Goal: Check status: Check status

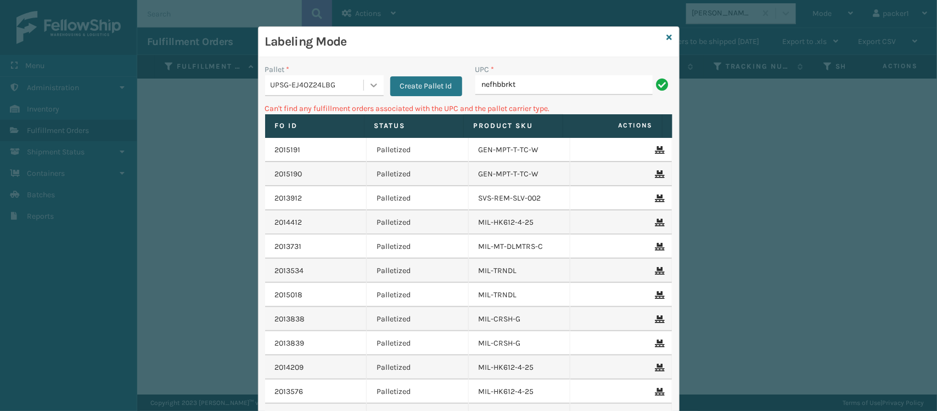
click at [368, 86] on icon at bounding box center [373, 85] width 11 height 11
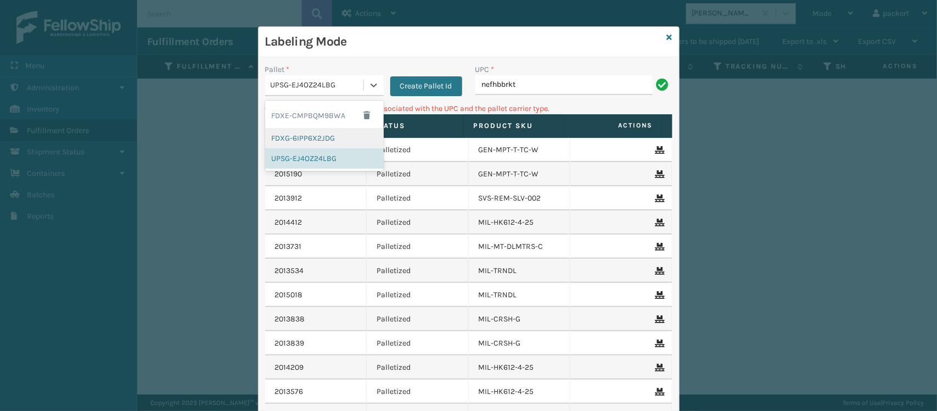
click at [320, 140] on div "FDXG-6IPP6X2JDG" at bounding box center [324, 138] width 119 height 20
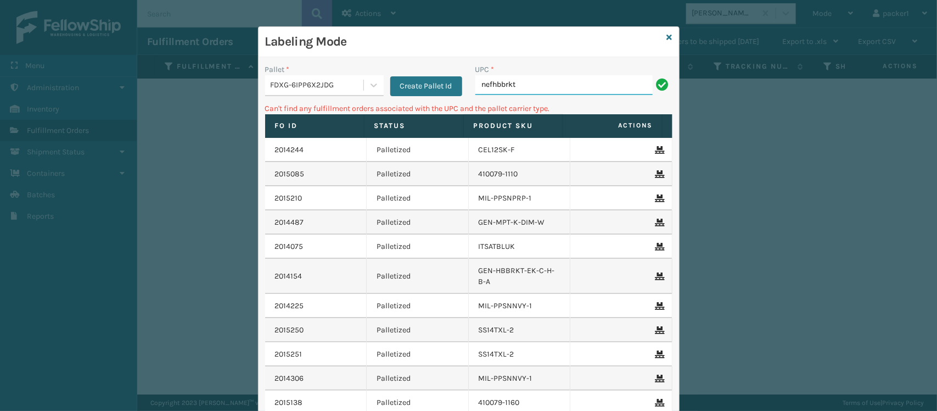
click at [556, 88] on input "nefhbbrkt" at bounding box center [563, 85] width 177 height 20
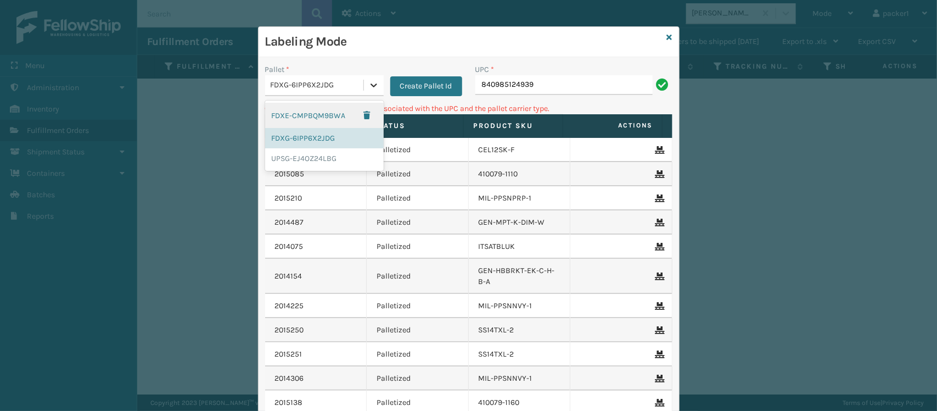
click at [373, 83] on icon at bounding box center [373, 85] width 11 height 11
click at [296, 153] on div "UPSG-EJ4OZ24LBG" at bounding box center [324, 158] width 119 height 20
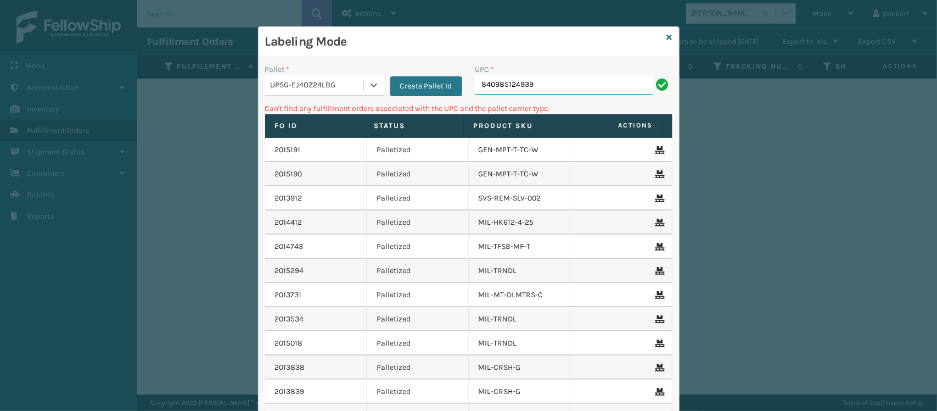
click at [554, 81] on input "840985124939" at bounding box center [563, 85] width 177 height 20
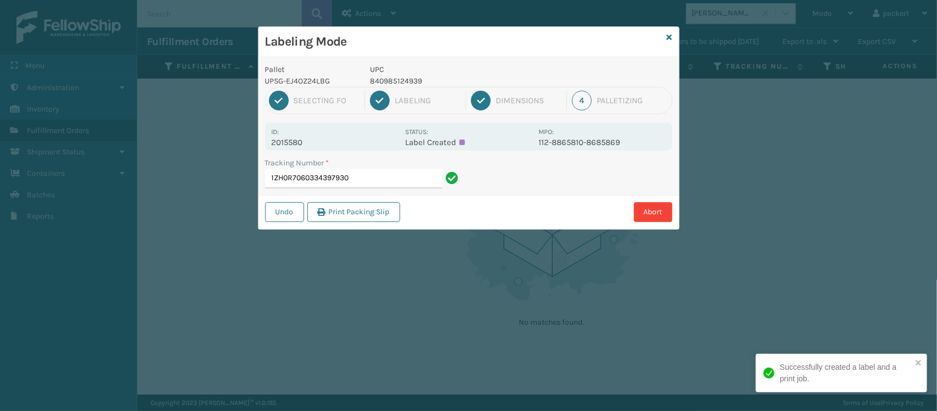
click at [326, 86] on p "UPSG-EJ4OZ24LBG" at bounding box center [311, 81] width 92 height 12
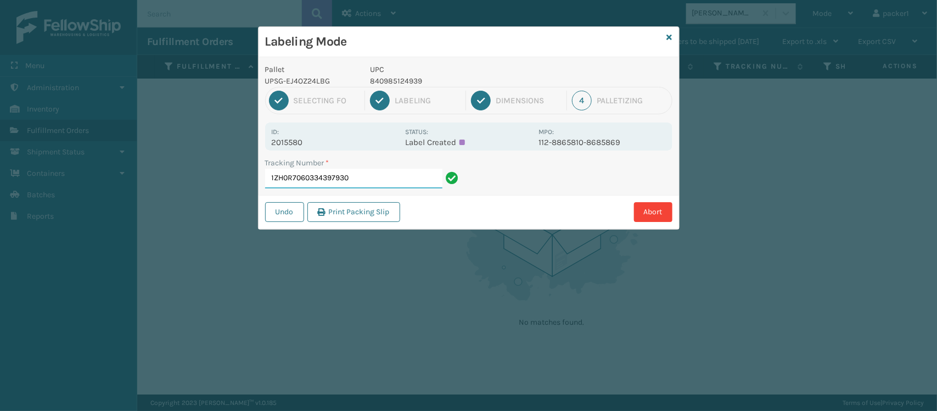
click at [367, 177] on input "1ZH0R7060334397930" at bounding box center [353, 179] width 177 height 20
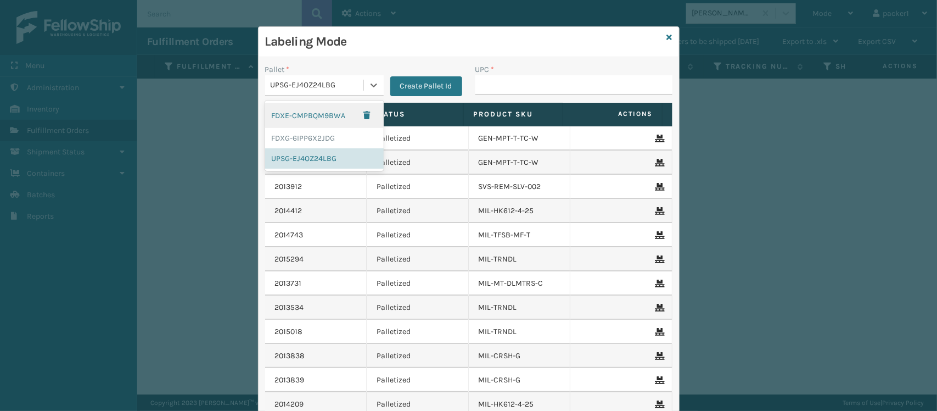
click at [347, 91] on div "UPSG-EJ4OZ24LBG" at bounding box center [318, 86] width 94 height 12
click at [279, 144] on div "FDXG-6IPP6X2JDG" at bounding box center [324, 138] width 119 height 20
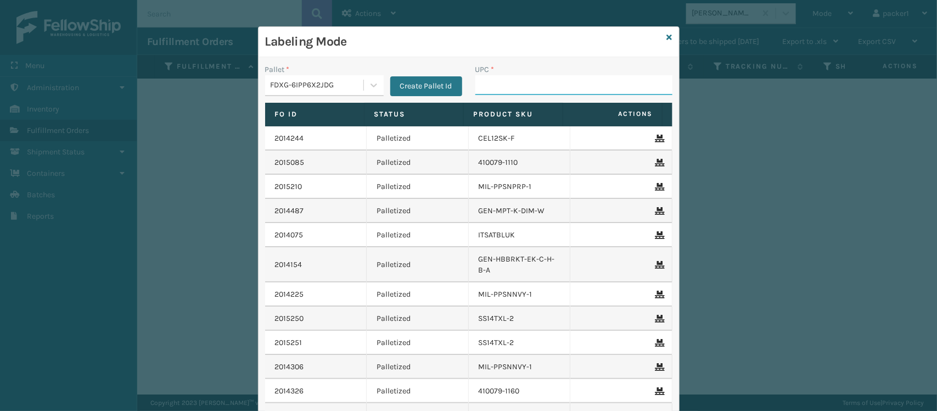
drag, startPoint x: 571, startPoint y: 83, endPoint x: 555, endPoint y: 83, distance: 15.9
click at [555, 83] on input "UPC *" at bounding box center [573, 85] width 197 height 20
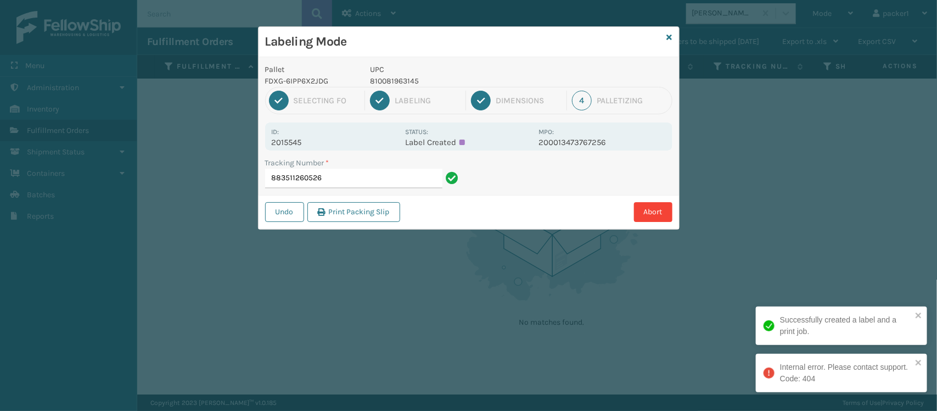
type input "883511260526"
